Goal: Task Accomplishment & Management: Complete application form

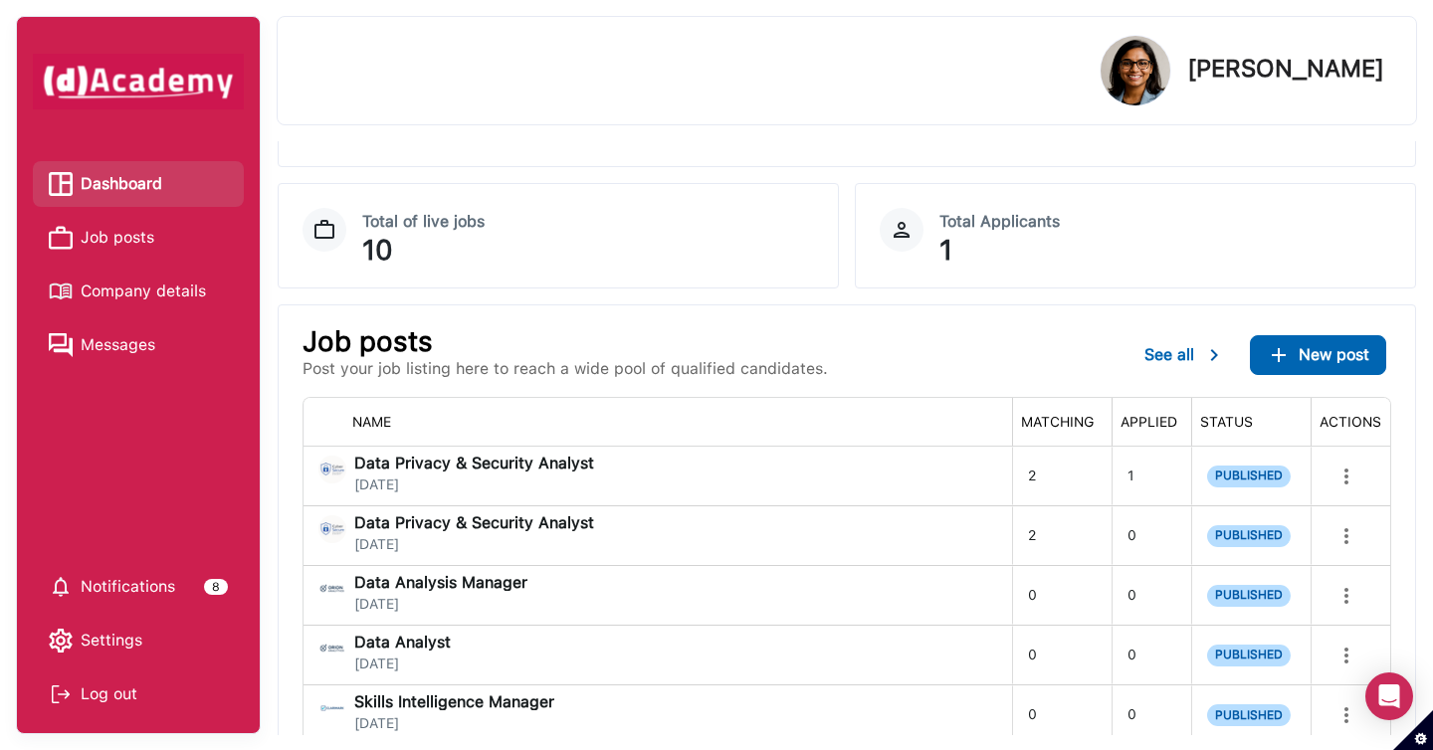
scroll to position [212, 0]
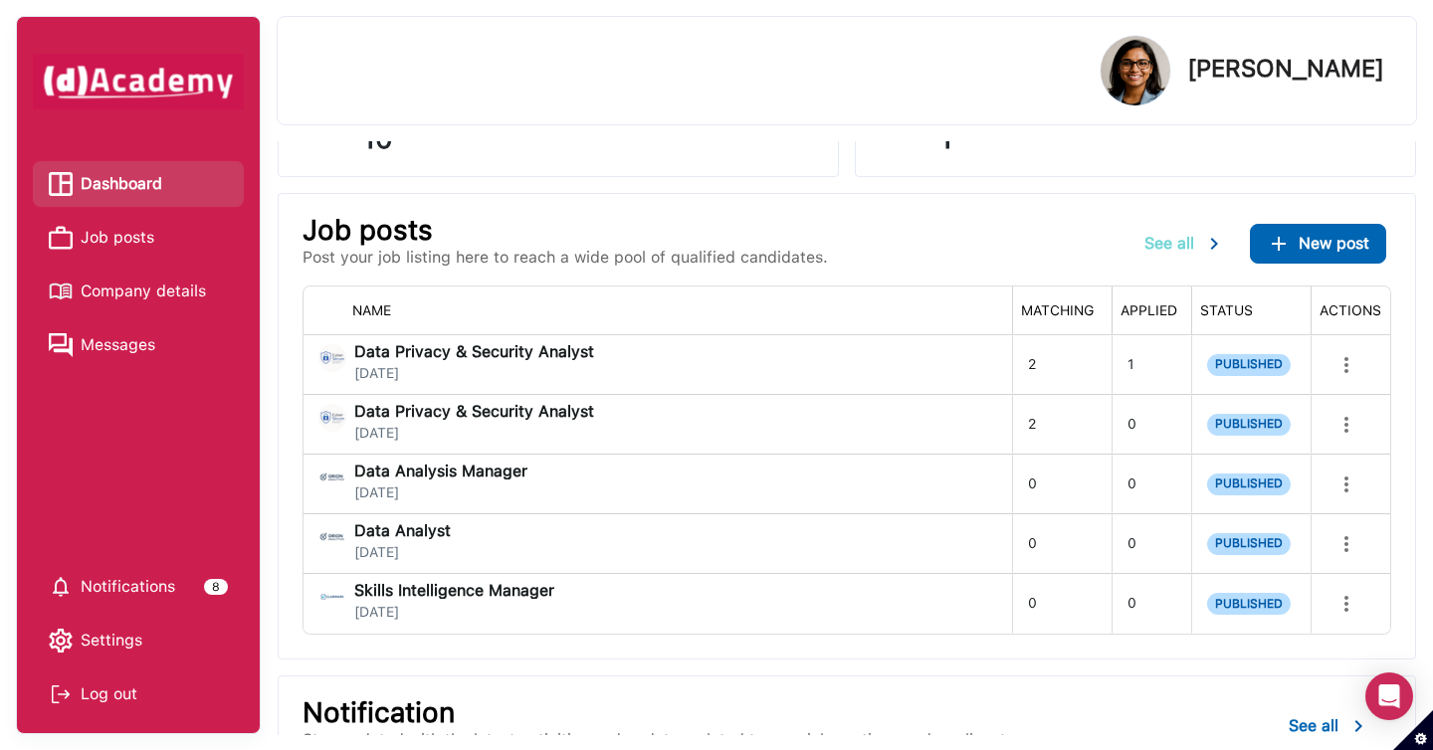
click at [1170, 241] on span "See all" at bounding box center [1169, 243] width 50 height 19
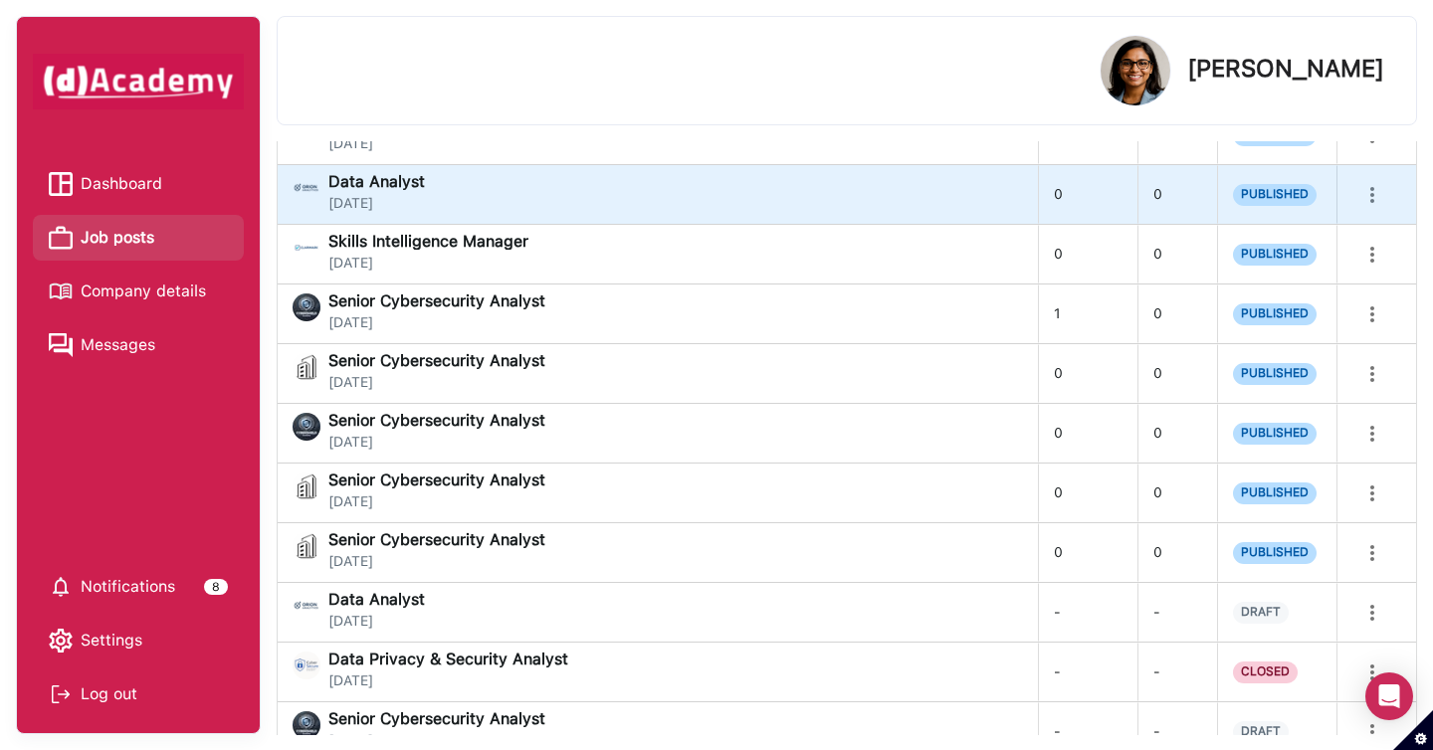
scroll to position [533, 0]
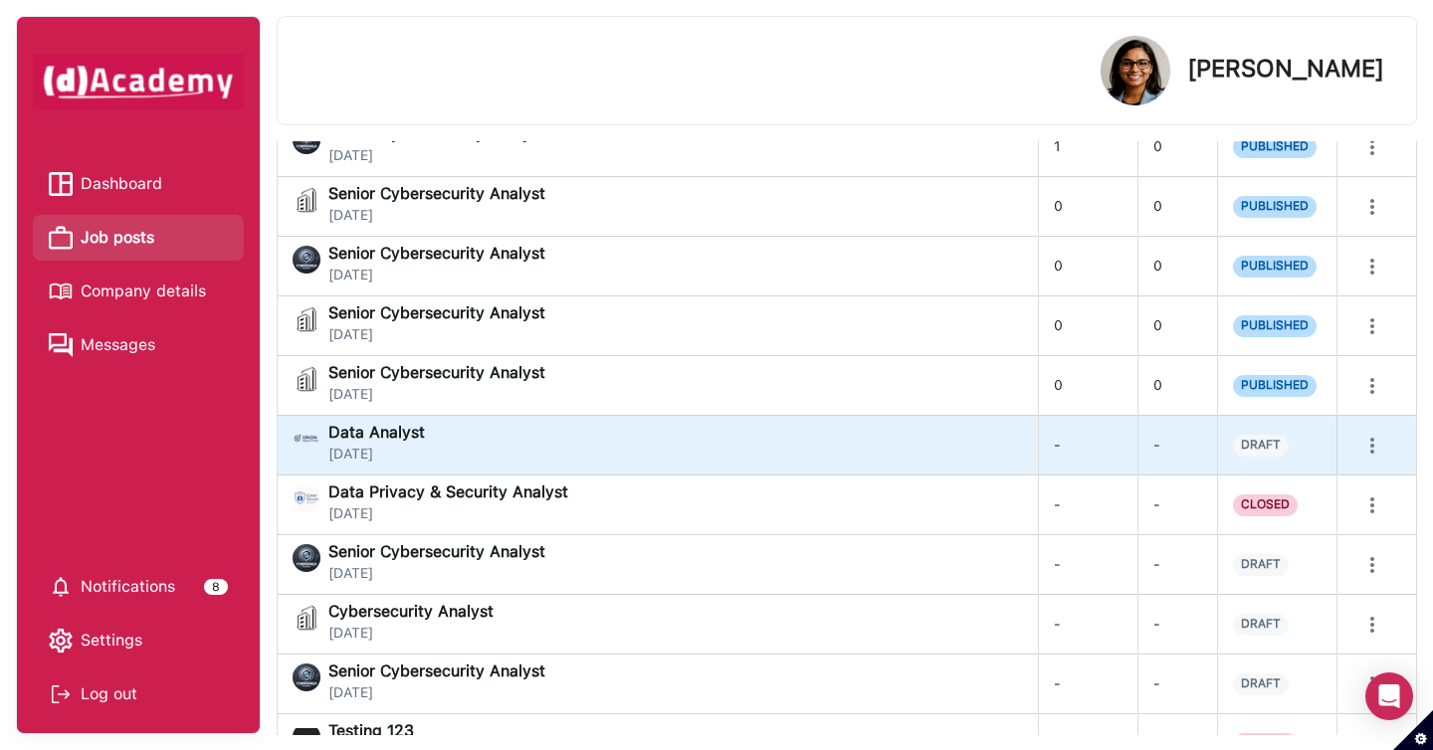
click at [547, 431] on div "Data Analyst September 26, 2025" at bounding box center [657, 445] width 729 height 40
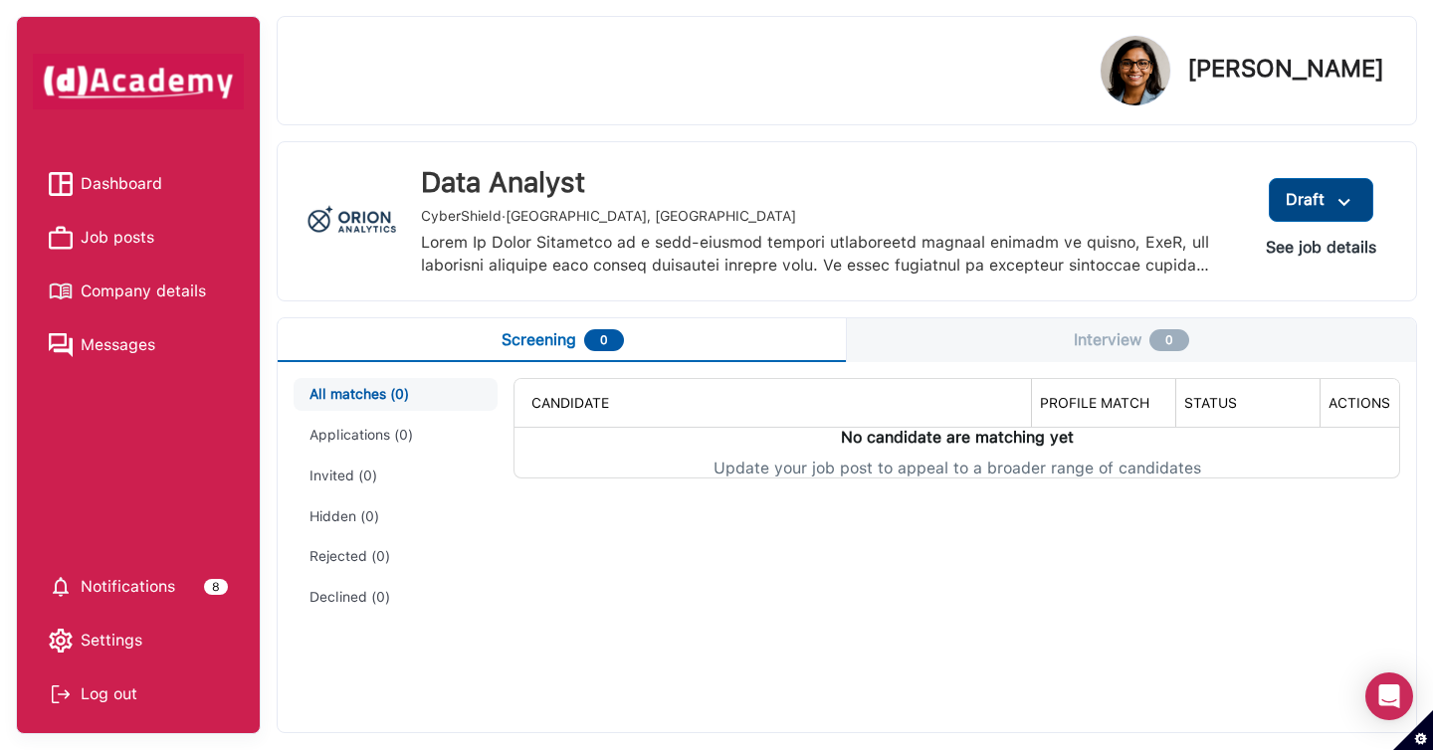
click at [1339, 201] on img at bounding box center [1344, 202] width 24 height 25
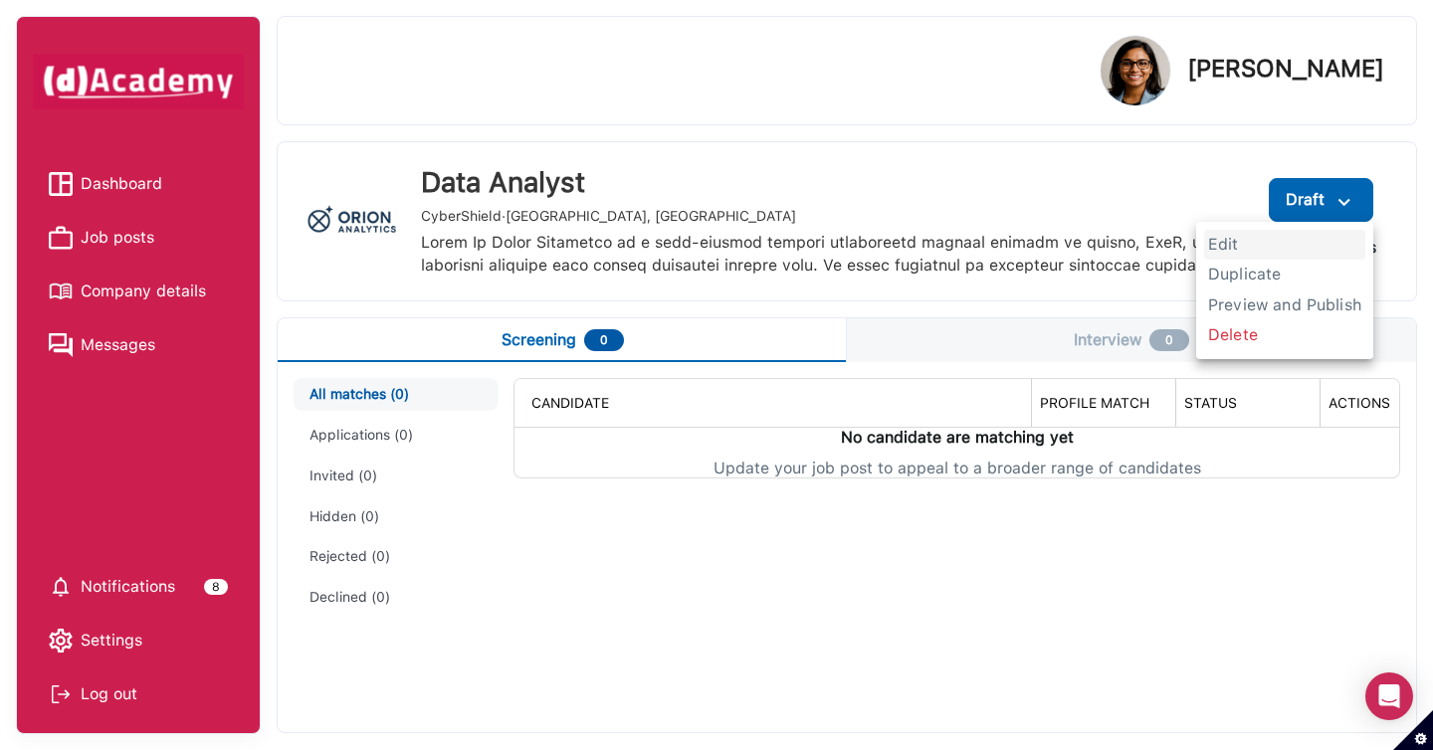
click at [1234, 240] on span "Edit" at bounding box center [1284, 245] width 161 height 30
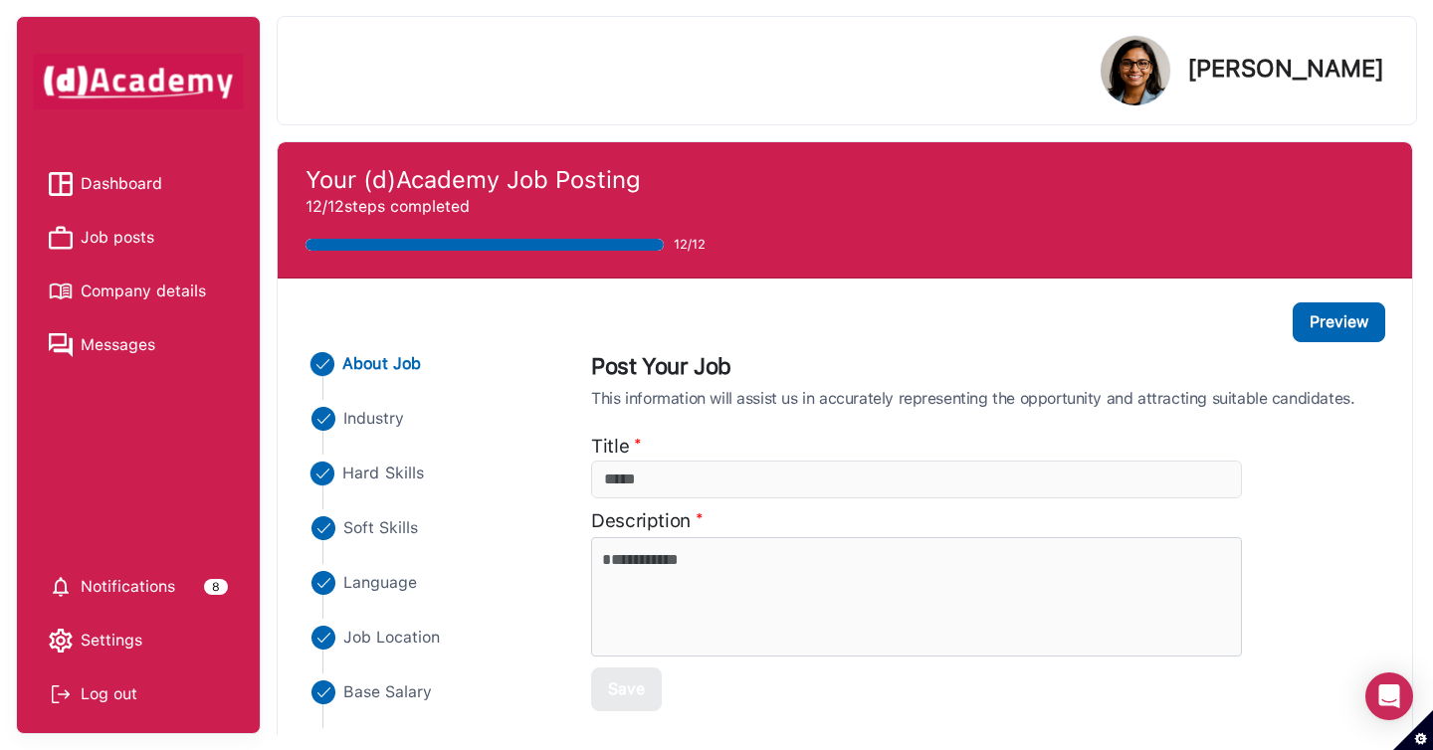
click at [392, 471] on span "Hard Skills" at bounding box center [384, 474] width 82 height 24
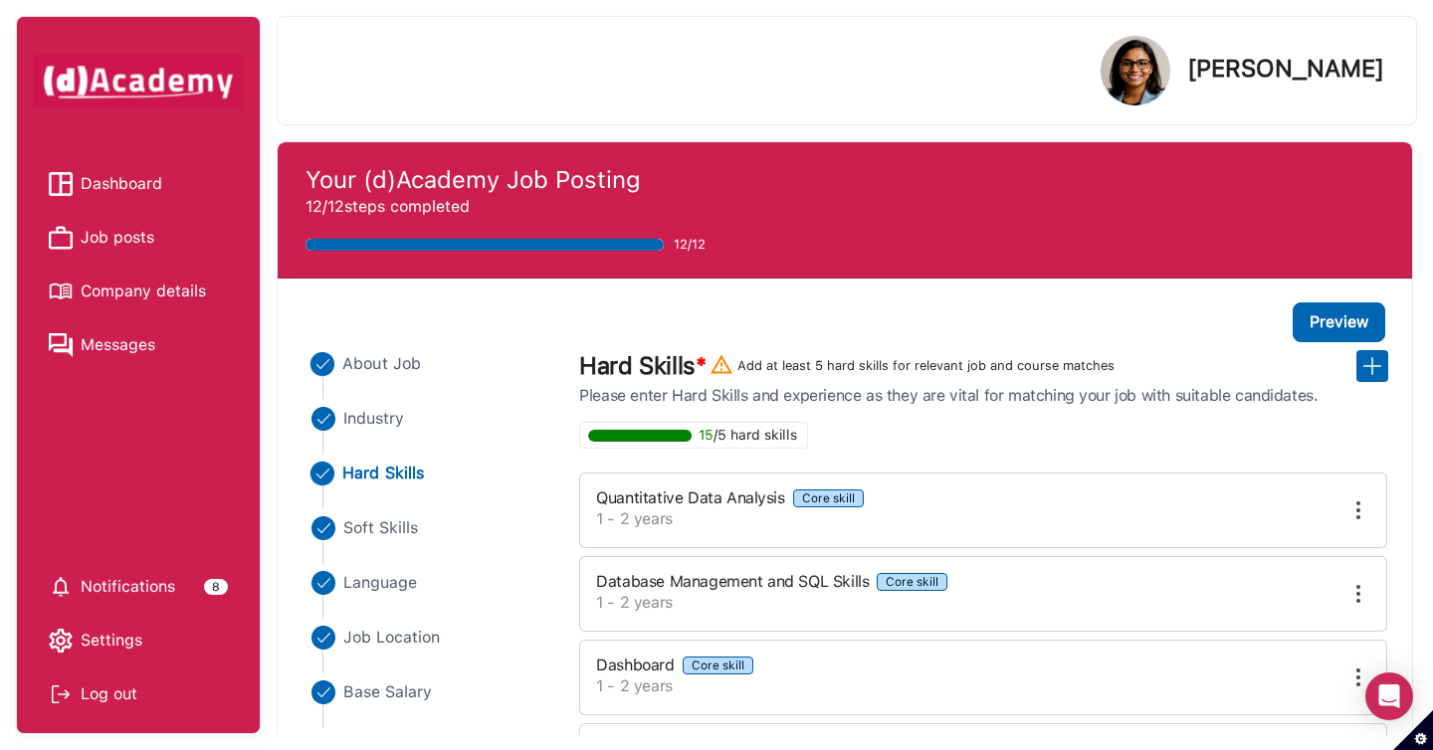
click at [368, 372] on span "About Job" at bounding box center [382, 364] width 79 height 24
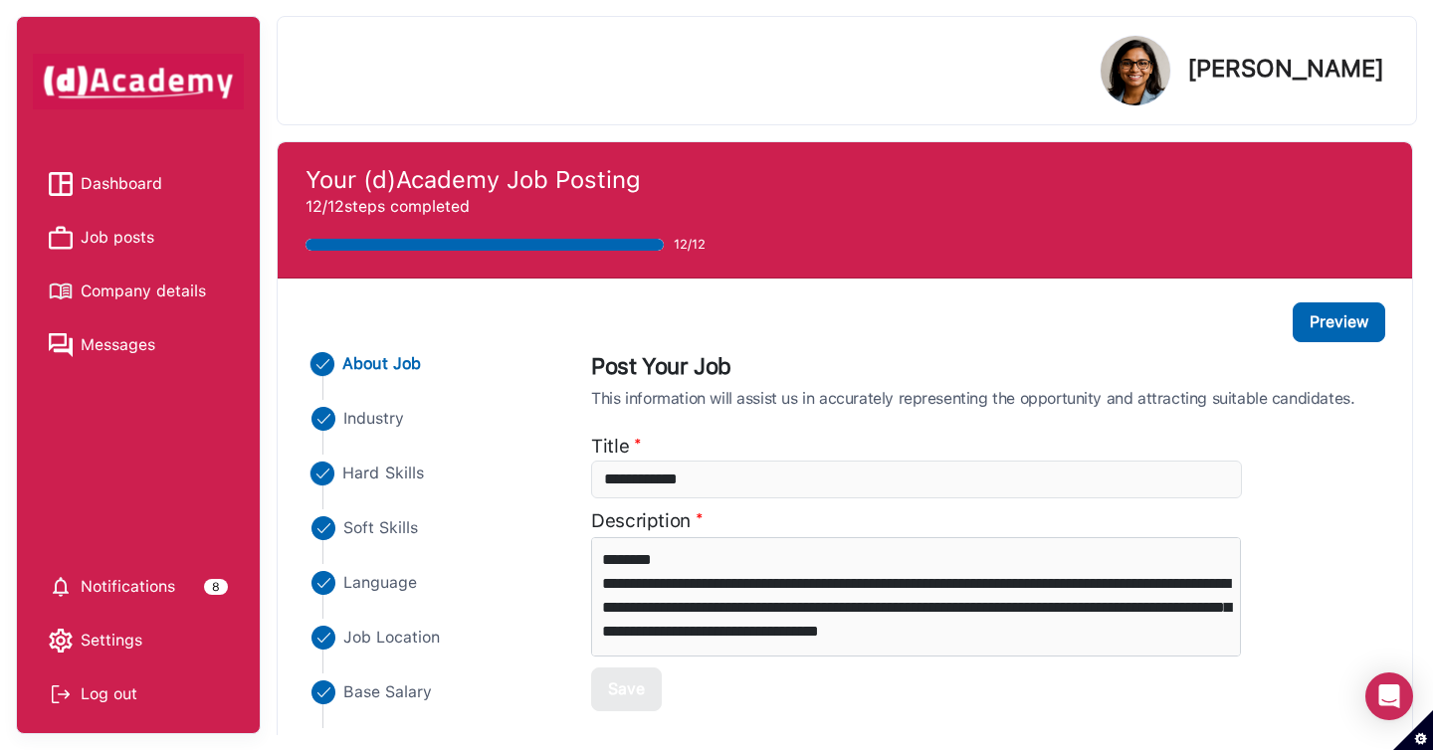
click at [381, 475] on span "Hard Skills" at bounding box center [384, 474] width 82 height 24
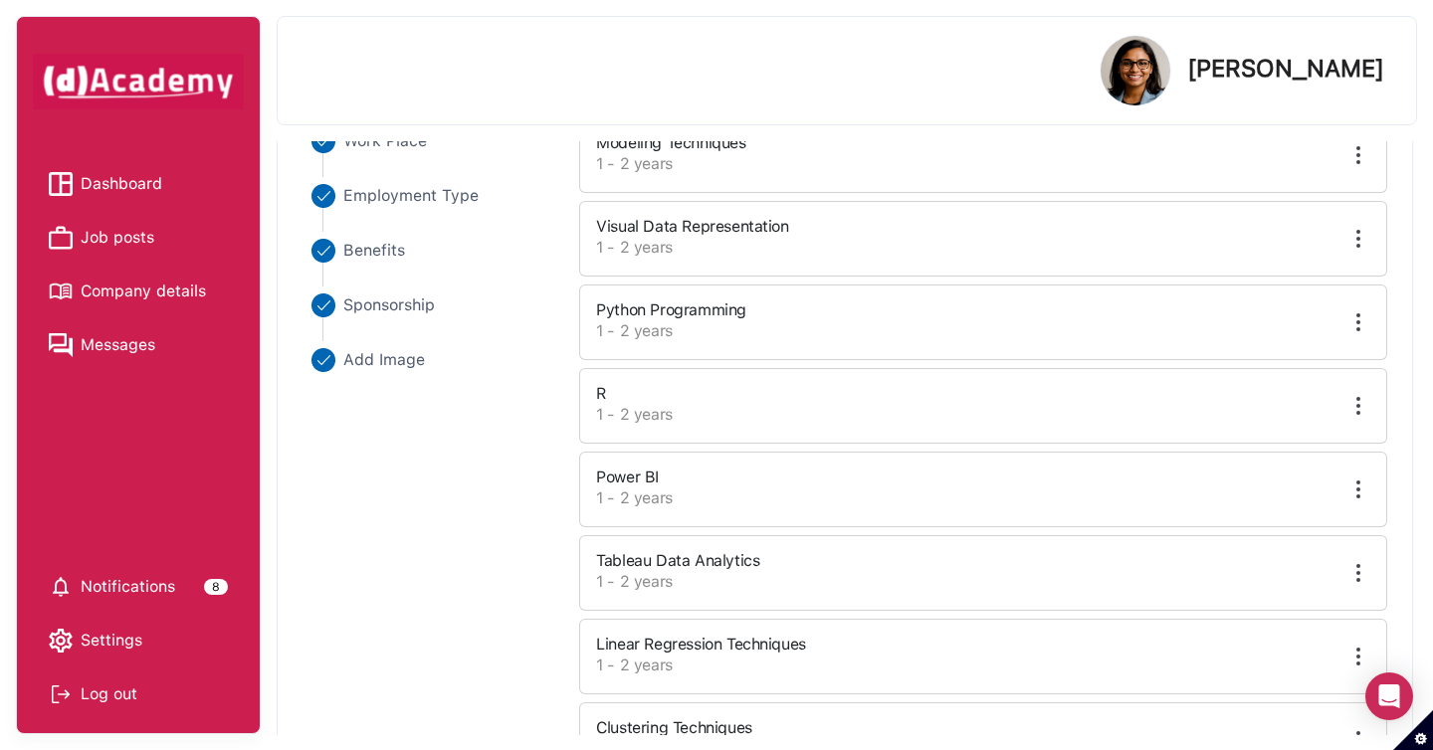
scroll to position [626, 0]
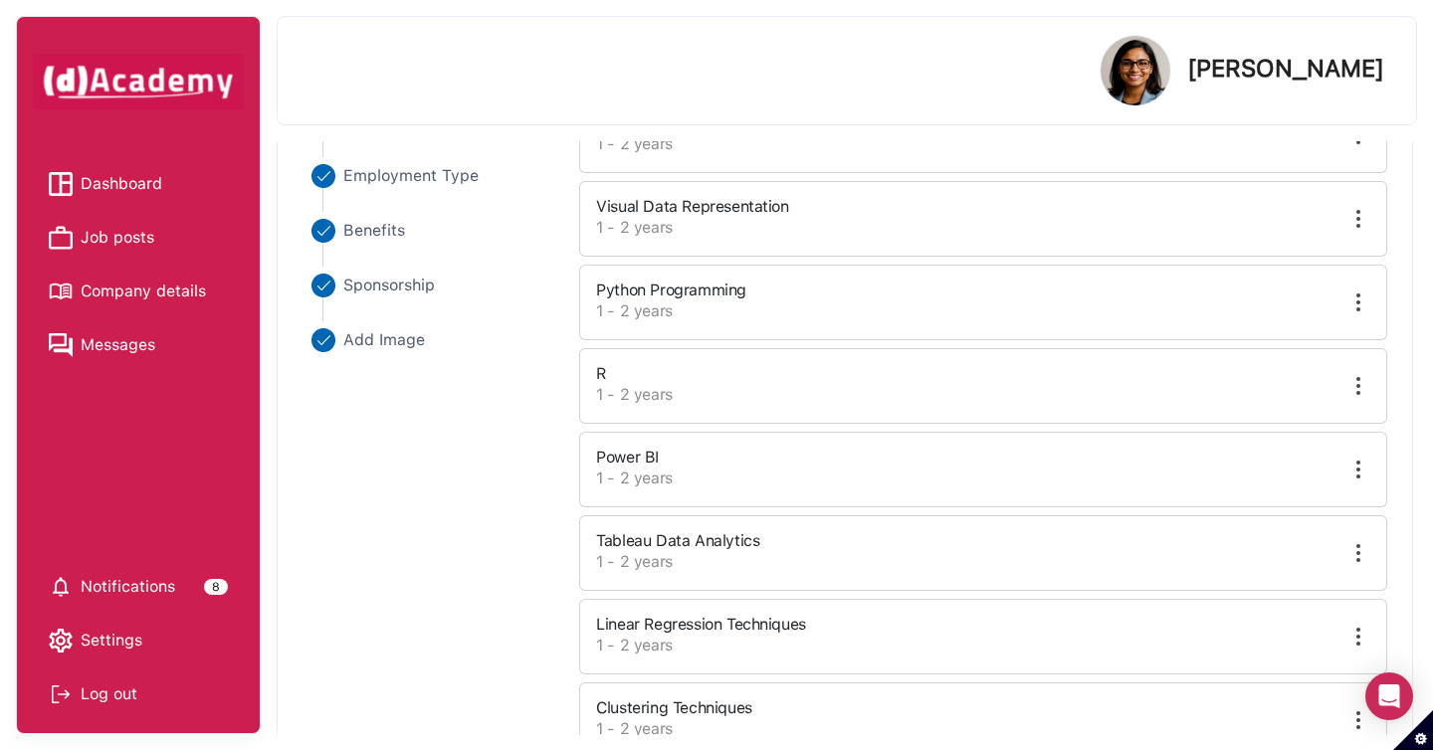
click at [1360, 383] on img at bounding box center [1358, 386] width 24 height 24
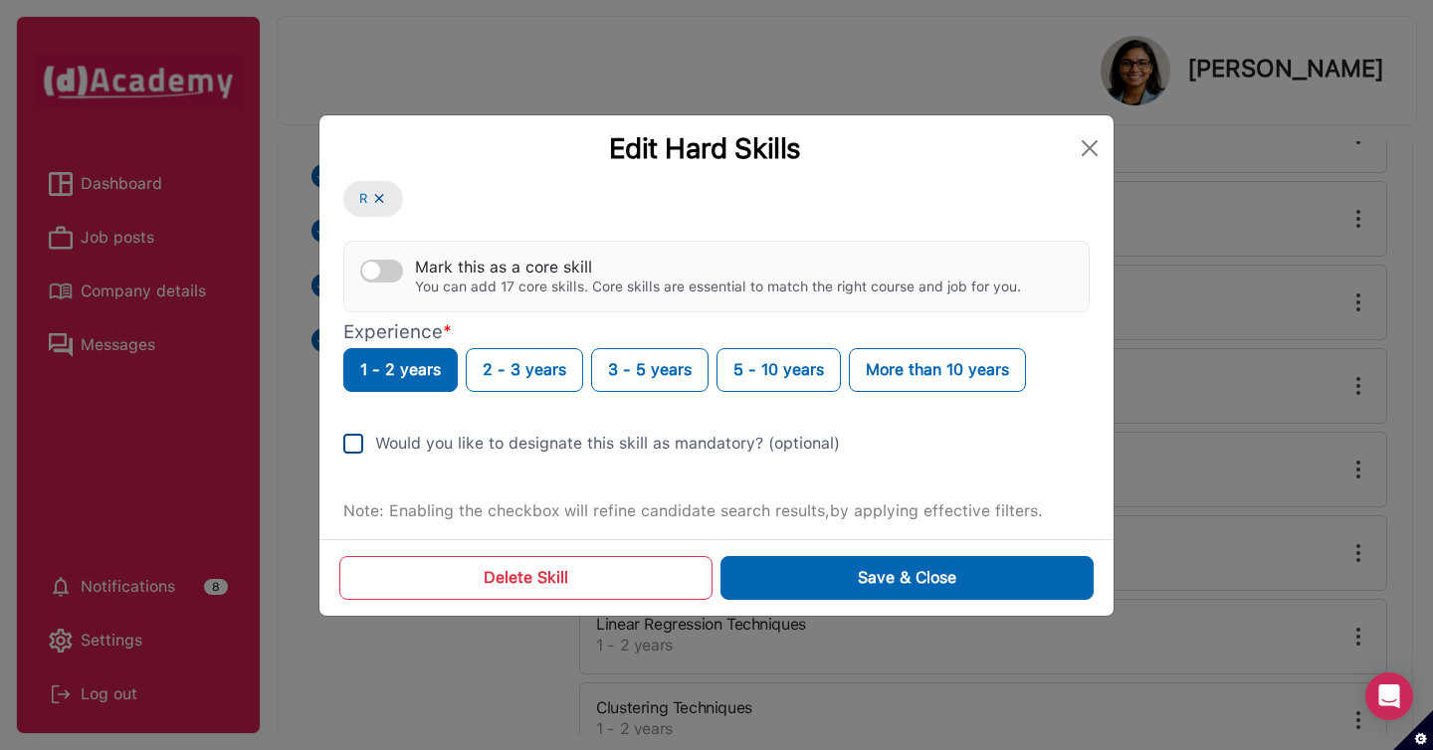
click at [594, 447] on div "Would you like to designate this skill as mandatory? (optional)" at bounding box center [607, 444] width 465 height 24
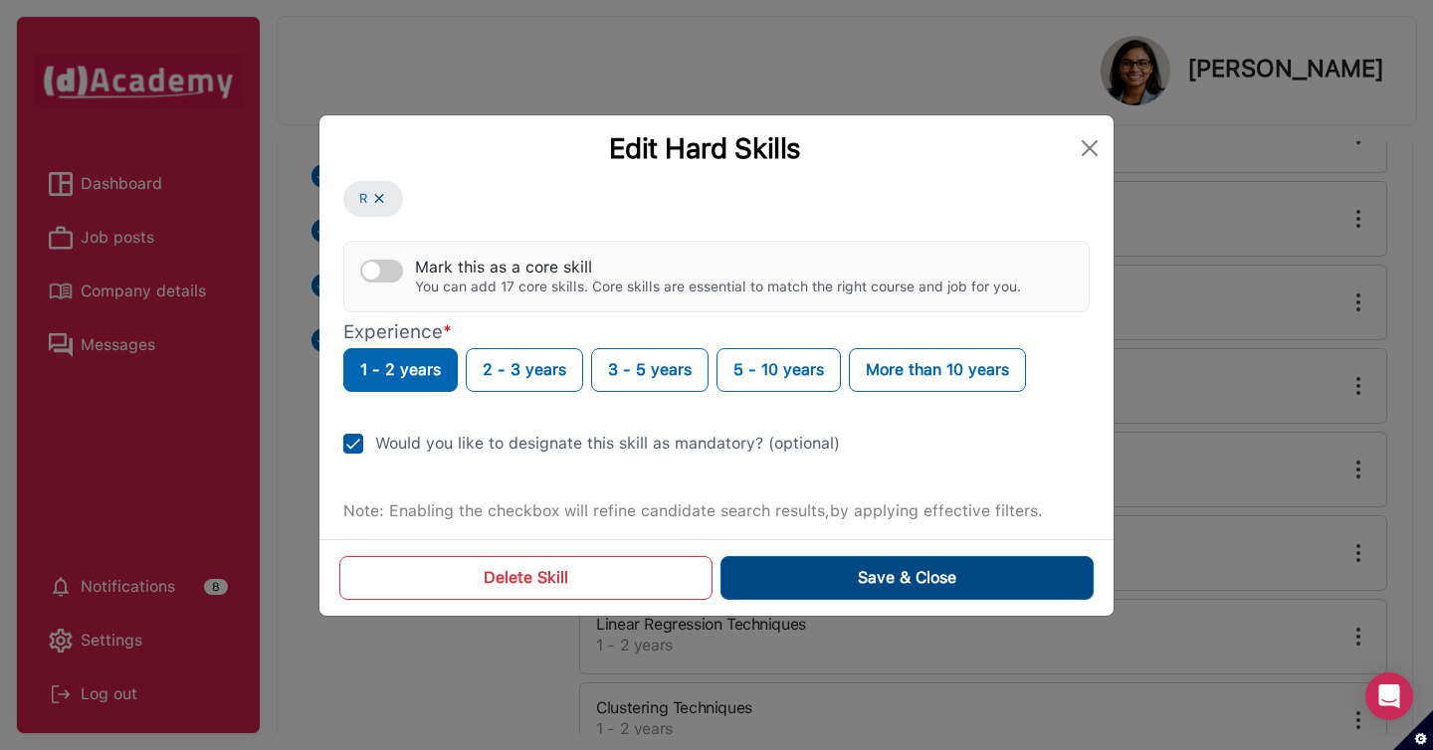
click at [855, 584] on button "Save & Close" at bounding box center [906, 578] width 373 height 44
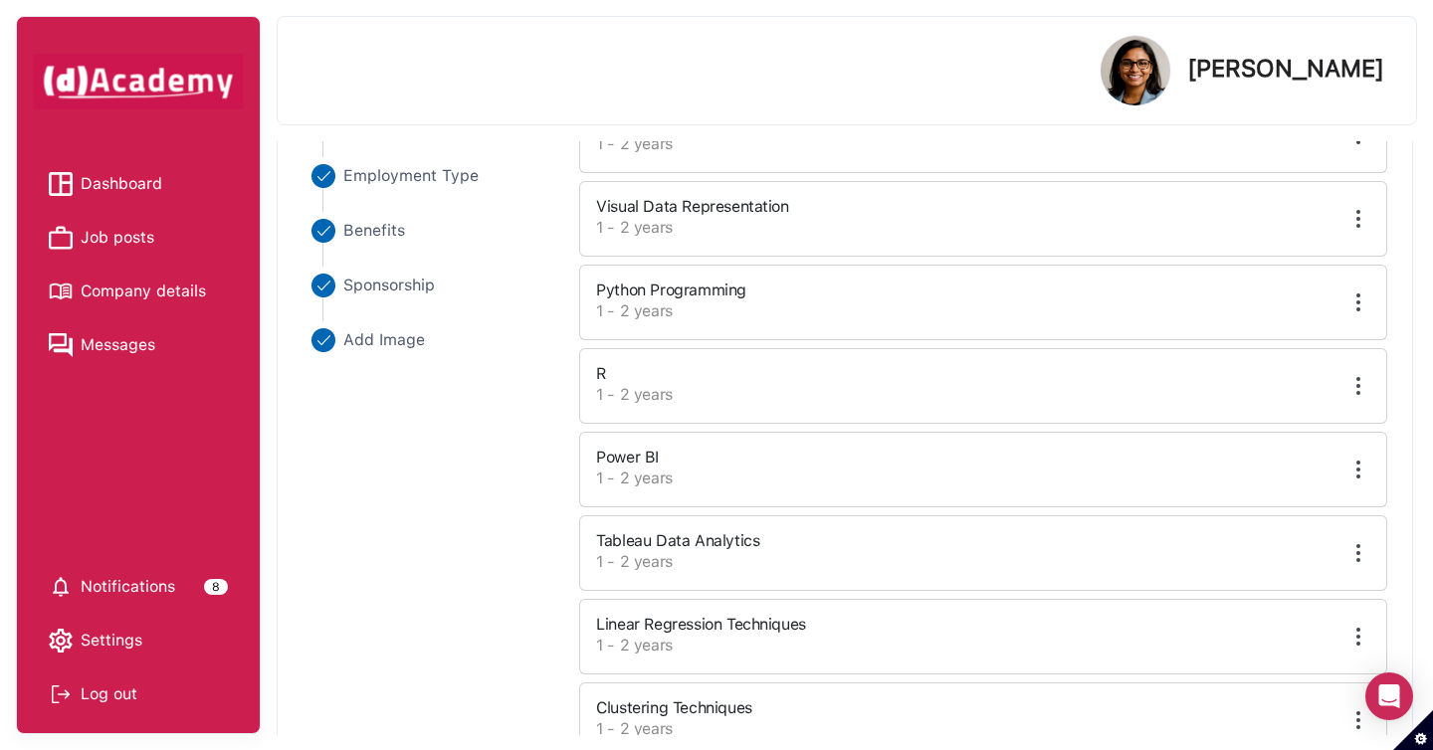
click at [1355, 392] on img at bounding box center [1358, 386] width 24 height 24
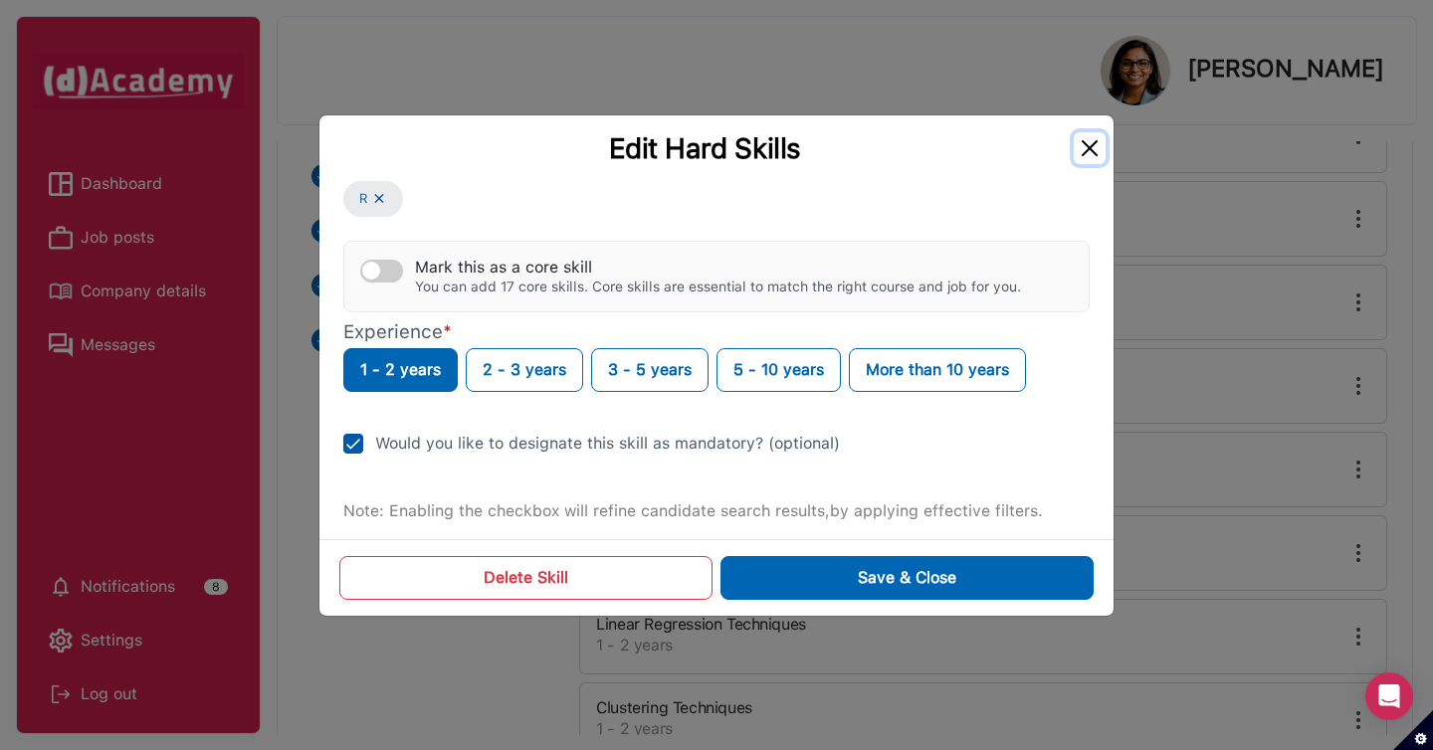
click at [1086, 155] on button "Close" at bounding box center [1090, 148] width 32 height 32
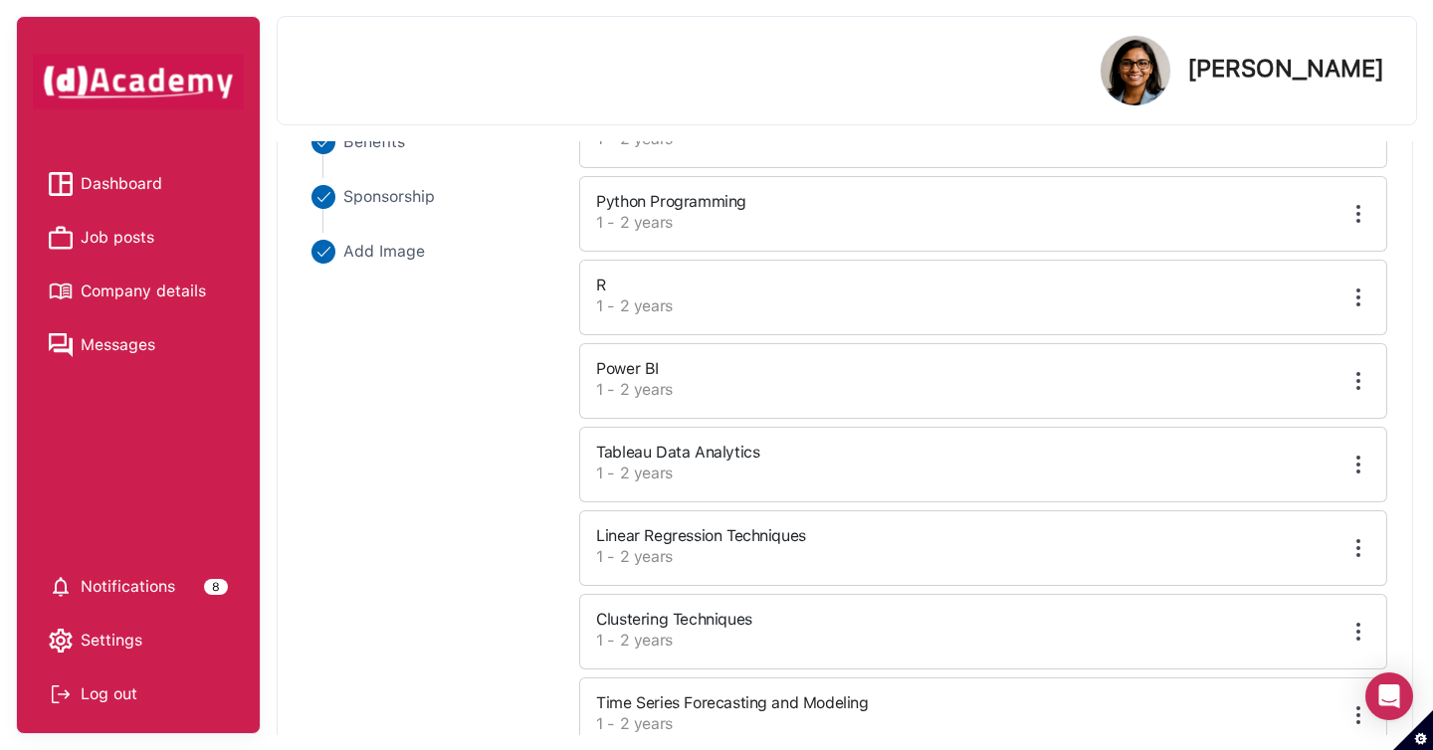
scroll to position [816, 0]
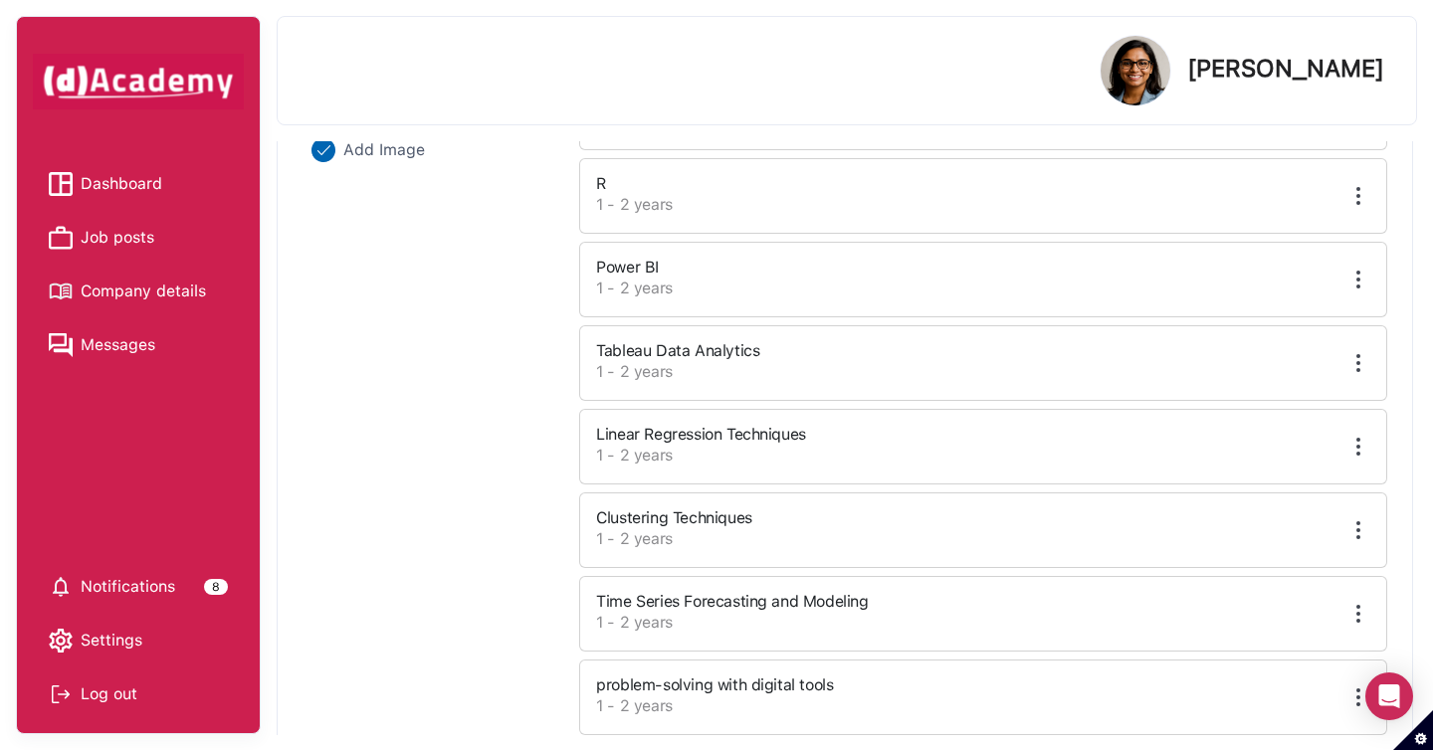
click at [1356, 356] on img at bounding box center [1358, 363] width 24 height 24
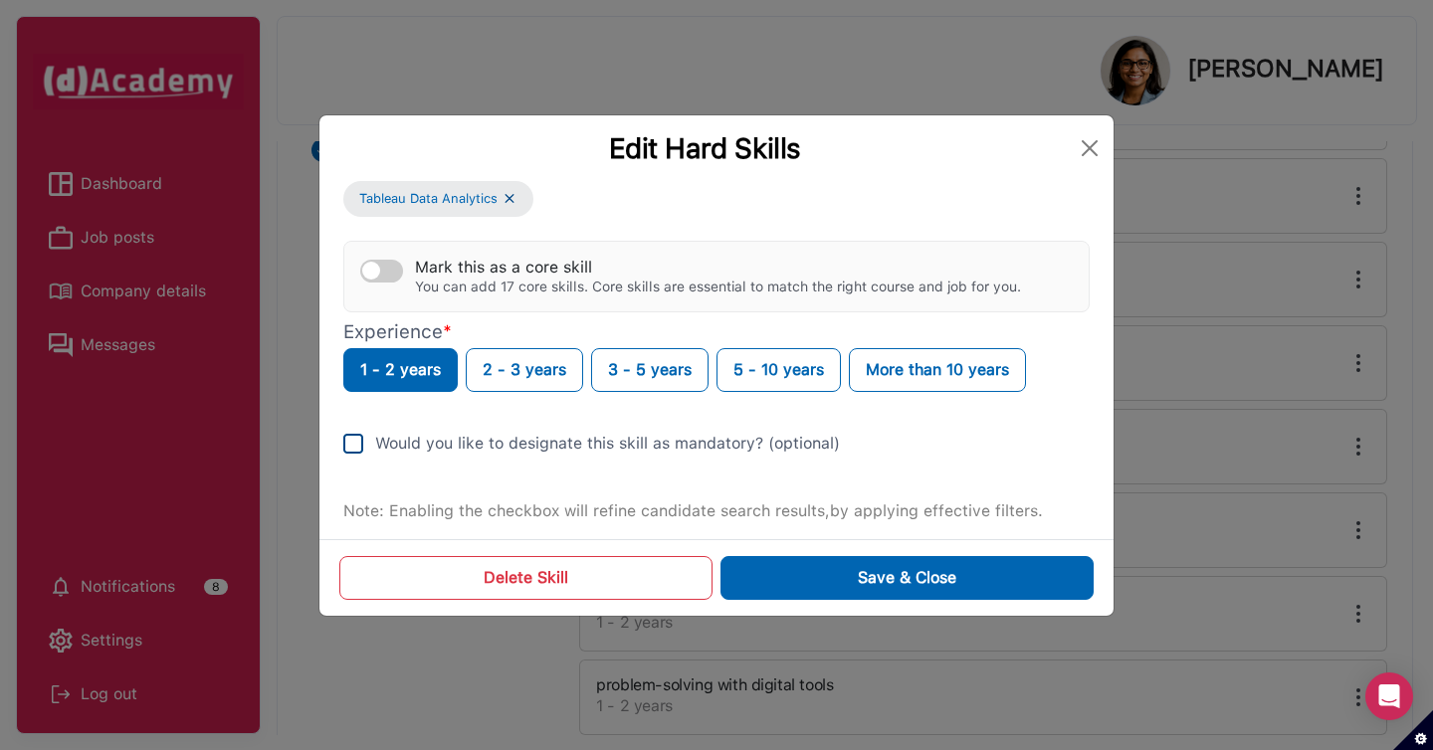
click at [768, 434] on div "Would you like to designate this skill as mandatory? (optional)" at bounding box center [607, 444] width 465 height 24
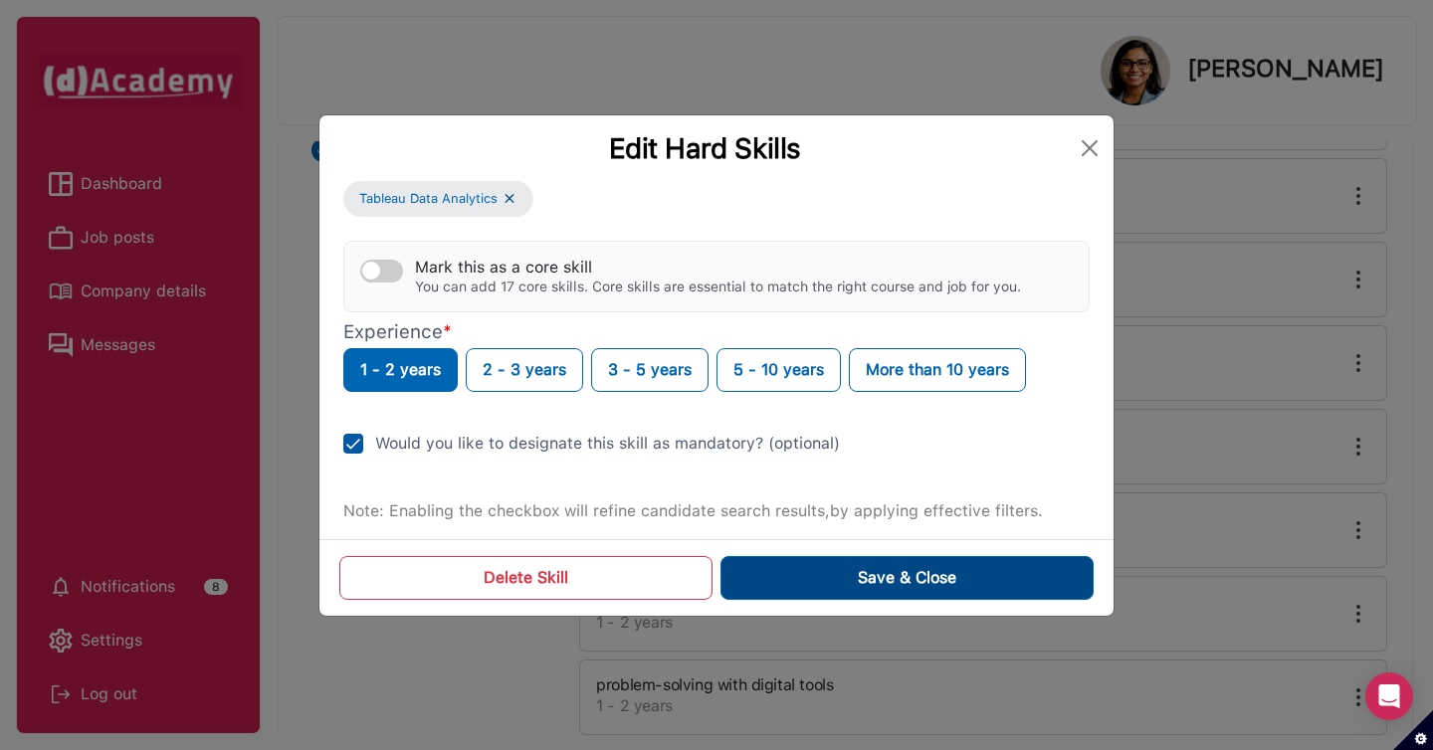
click at [803, 556] on button "Save & Close" at bounding box center [906, 578] width 373 height 44
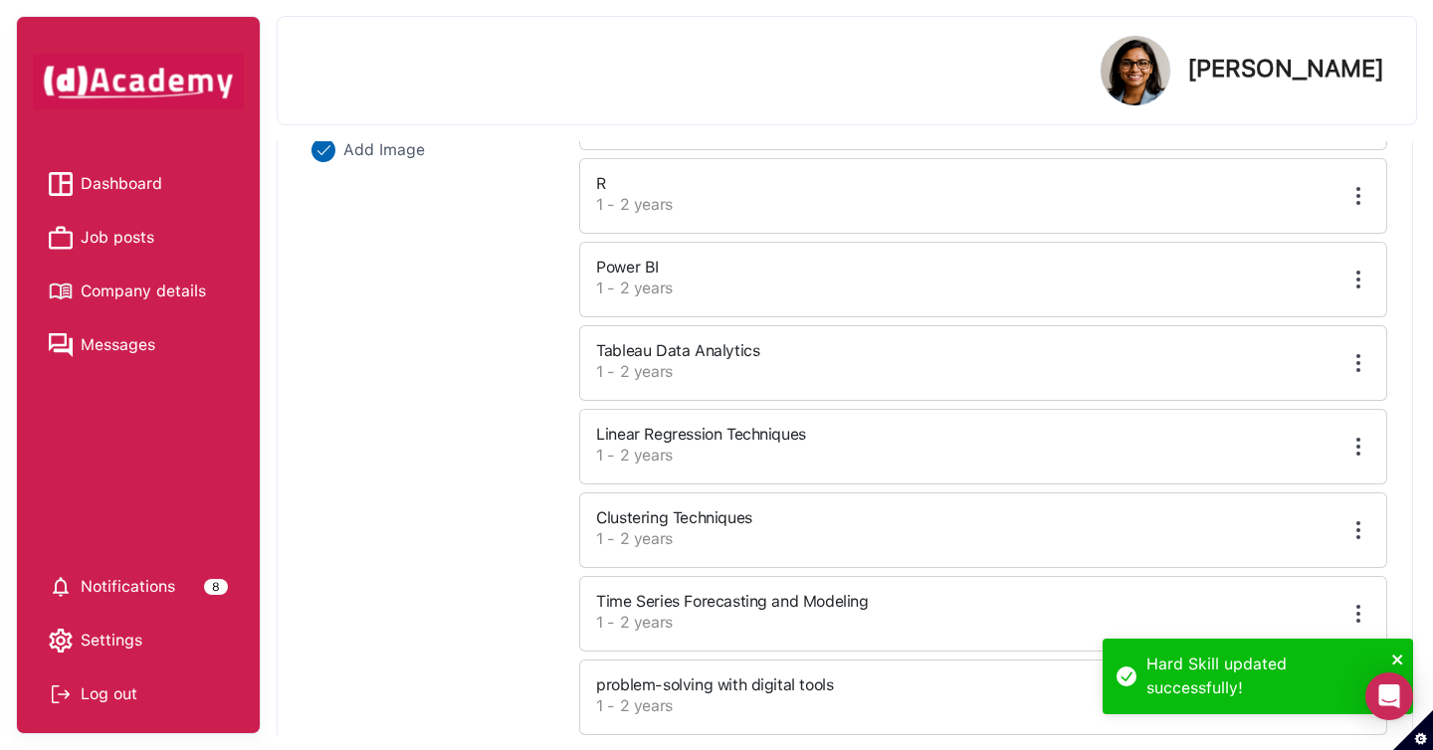
click at [1397, 662] on icon "close" at bounding box center [1398, 660] width 14 height 16
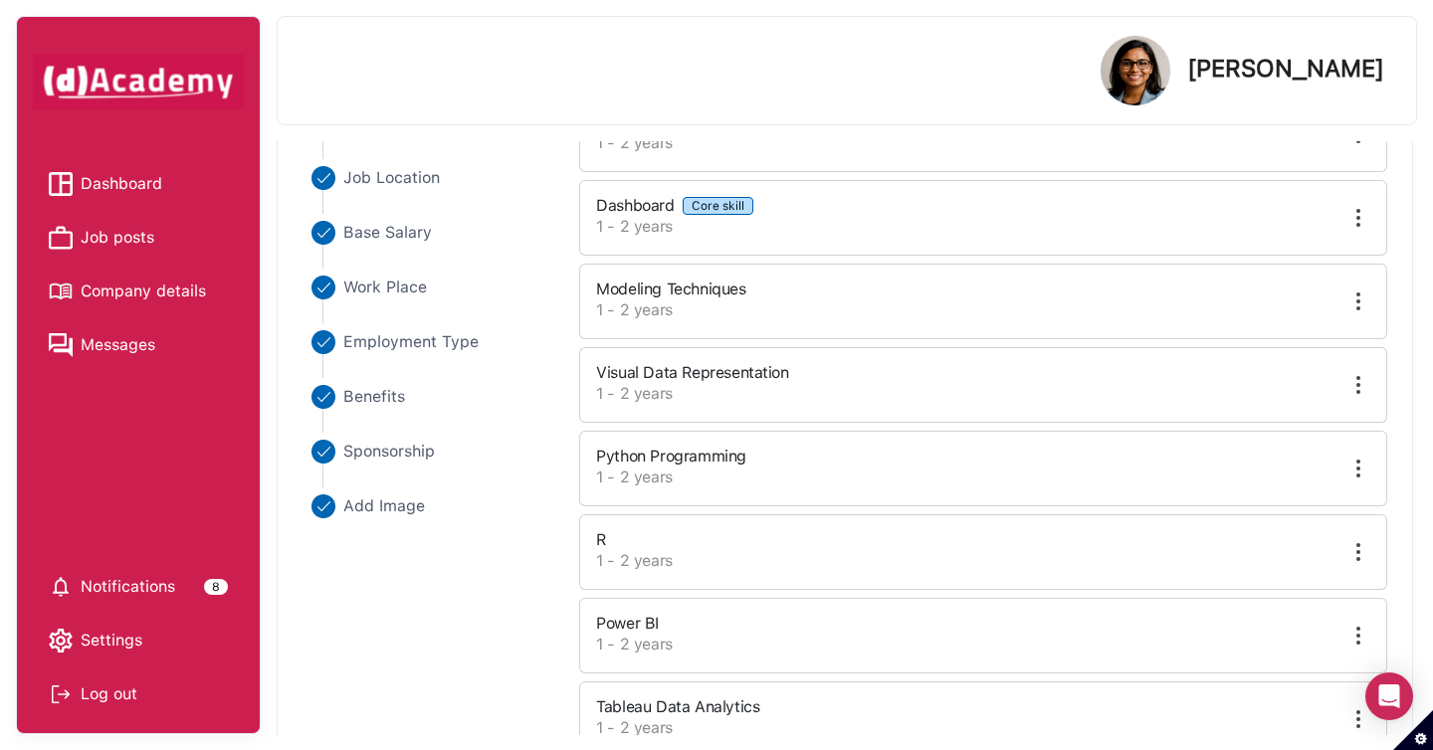
scroll to position [498, 0]
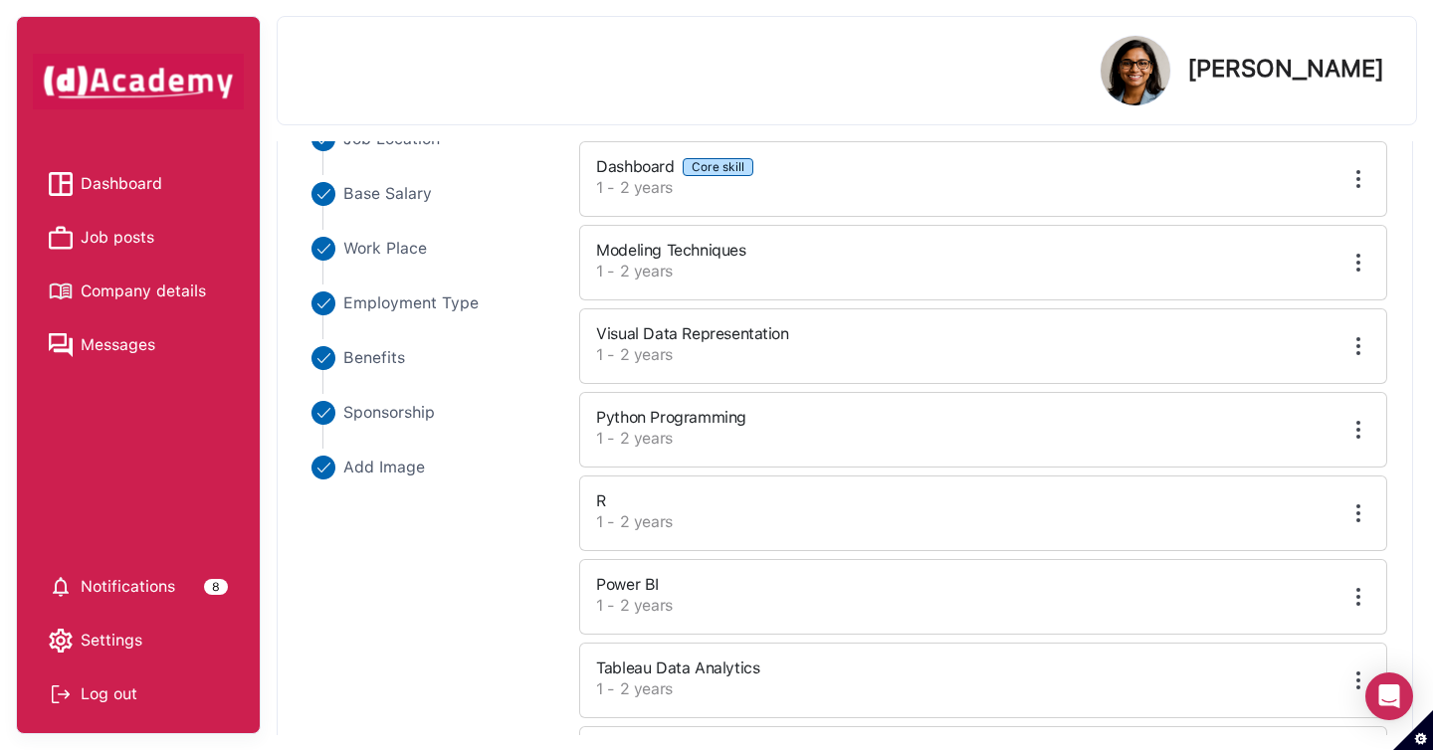
click at [763, 599] on label "1 - 2 years" at bounding box center [883, 606] width 574 height 24
click at [1360, 596] on img at bounding box center [1358, 597] width 24 height 24
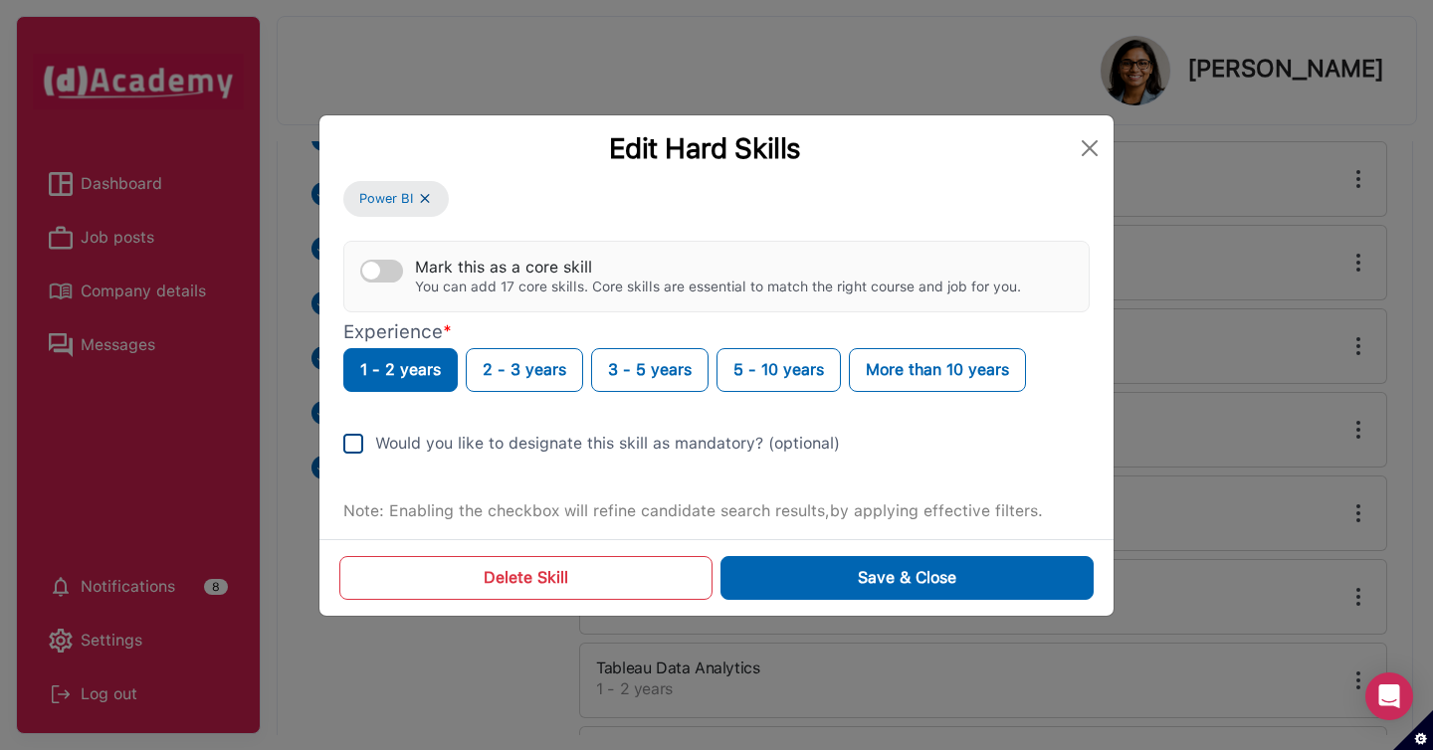
click at [579, 446] on div "Would you like to designate this skill as mandatory? (optional)" at bounding box center [607, 444] width 465 height 24
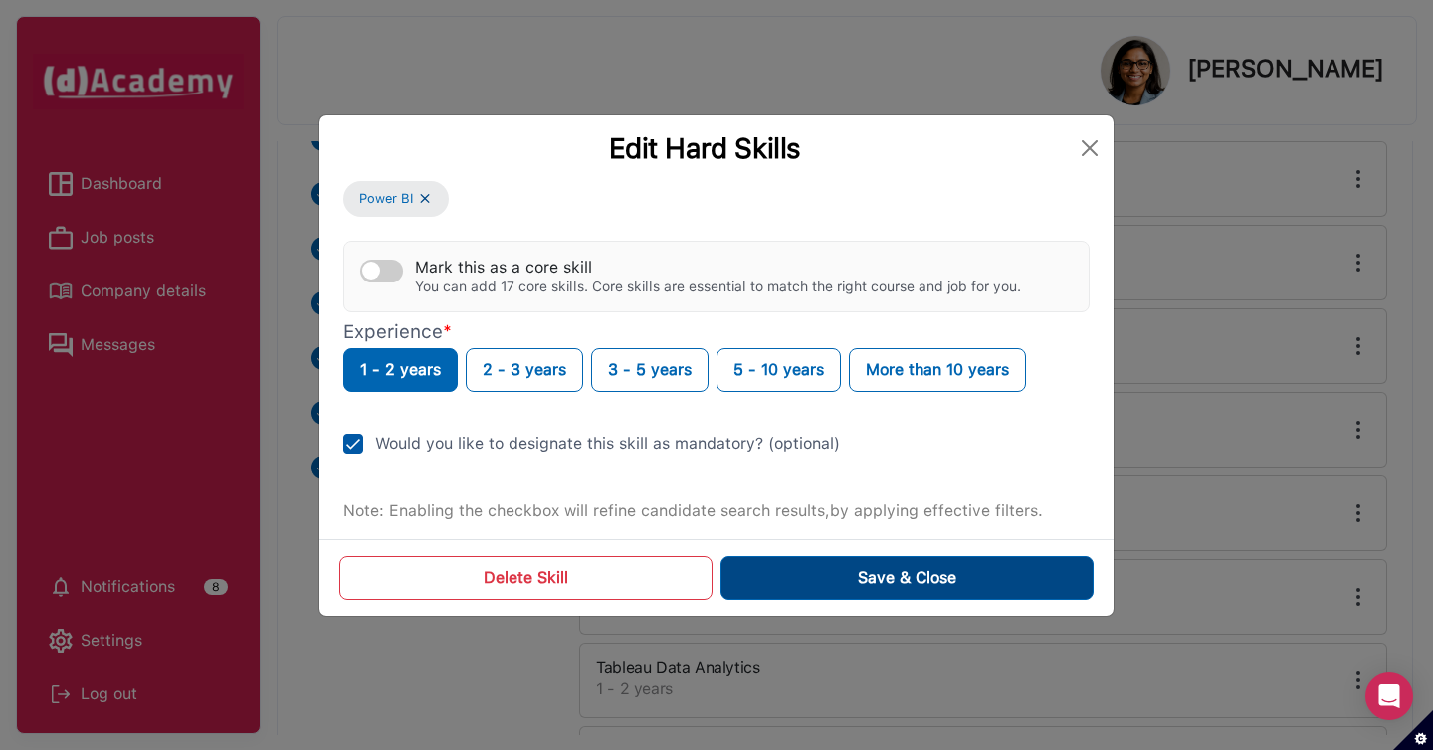
click at [845, 576] on button "Save & Close" at bounding box center [906, 578] width 373 height 44
